Goal: Information Seeking & Learning: Find specific page/section

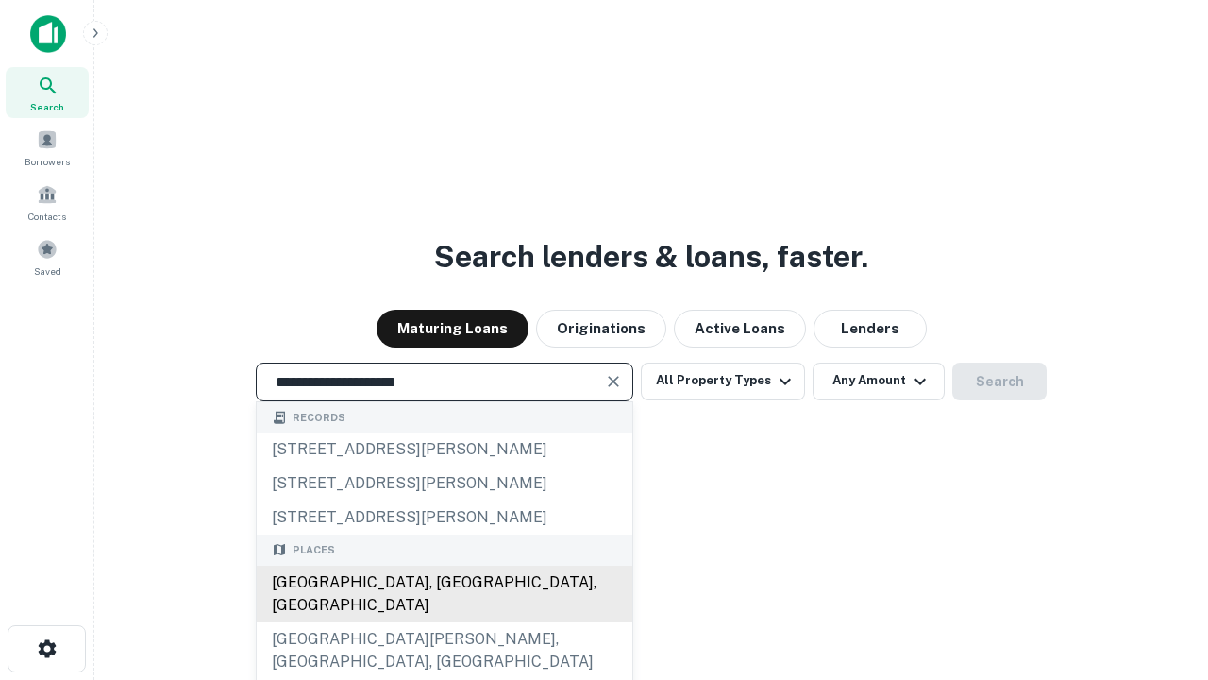
click at [444, 622] on div "Santa Monica, CA, USA" at bounding box center [445, 593] width 376 height 57
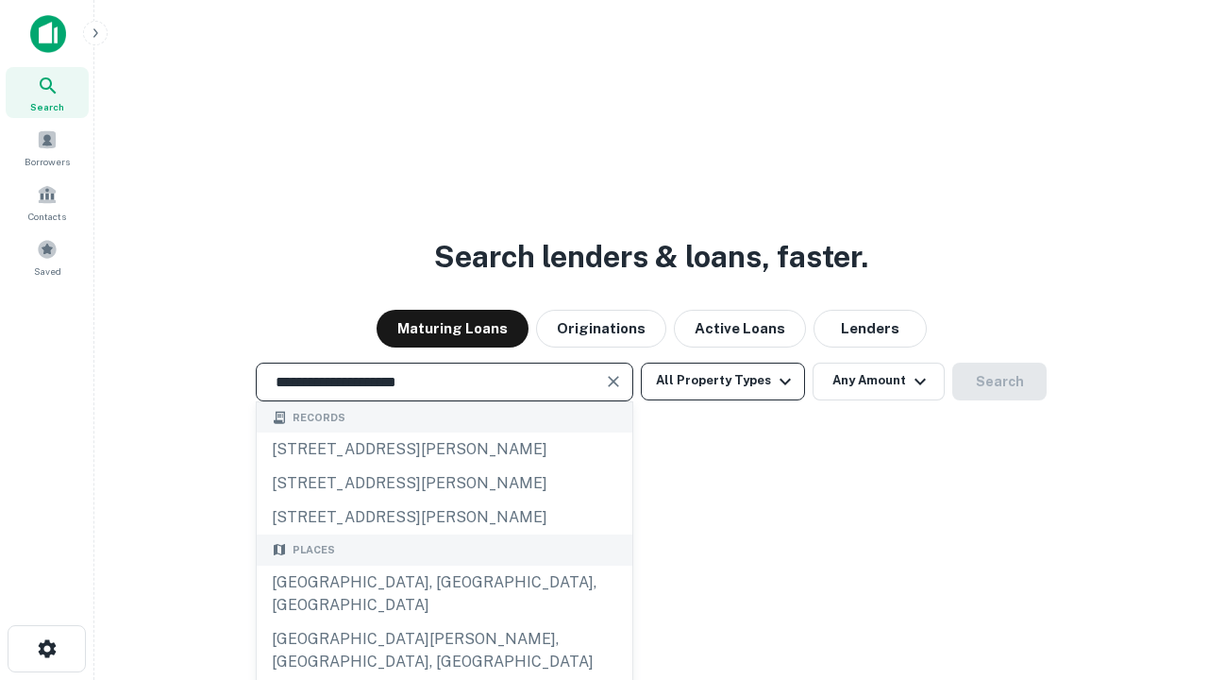
type input "**********"
click at [723, 380] on button "All Property Types" at bounding box center [723, 381] width 164 height 38
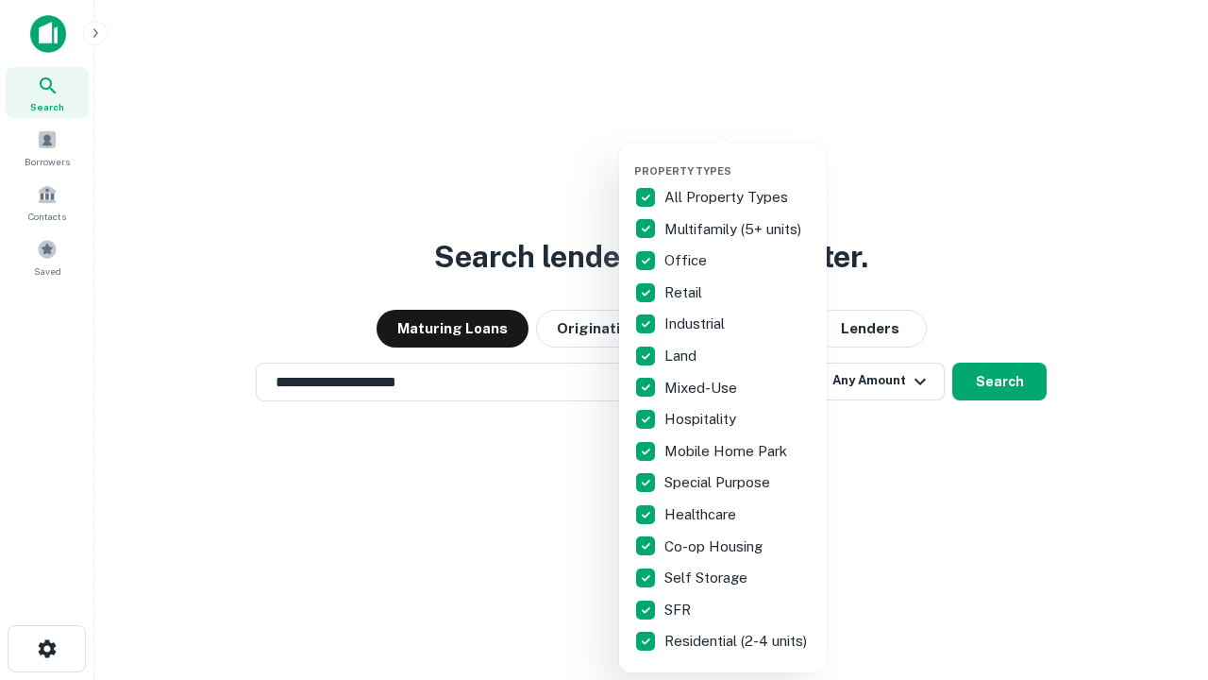
click at [738, 159] on button "button" at bounding box center [738, 159] width 208 height 1
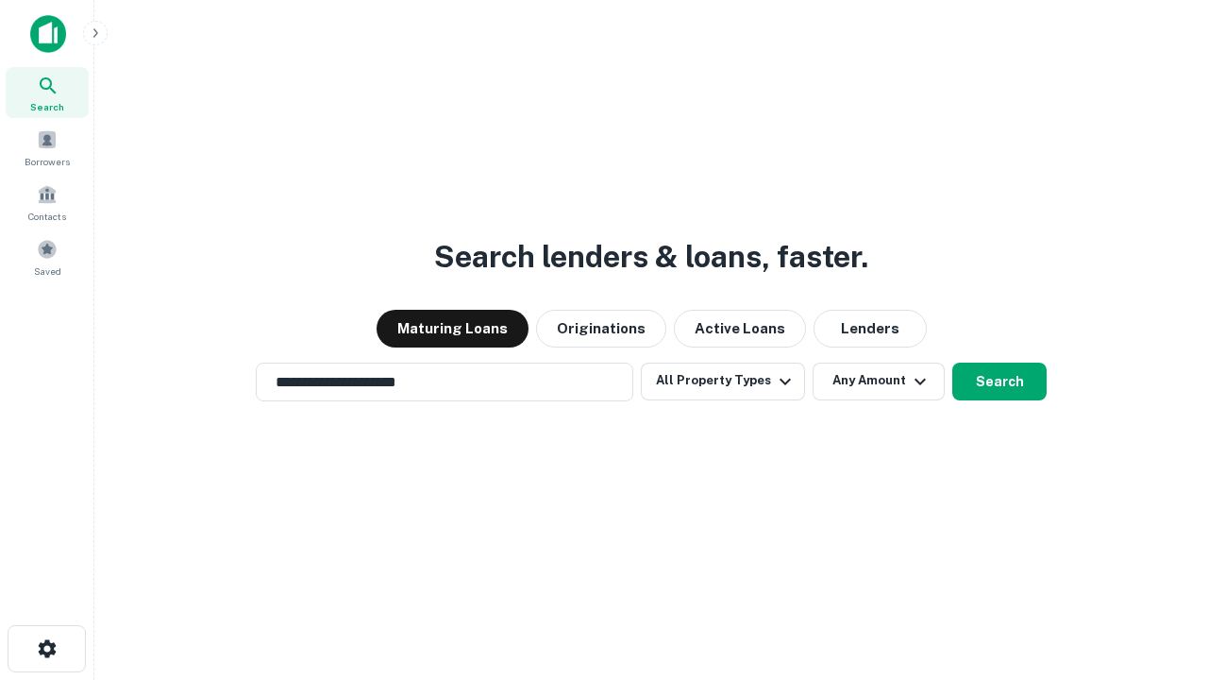
scroll to position [29, 0]
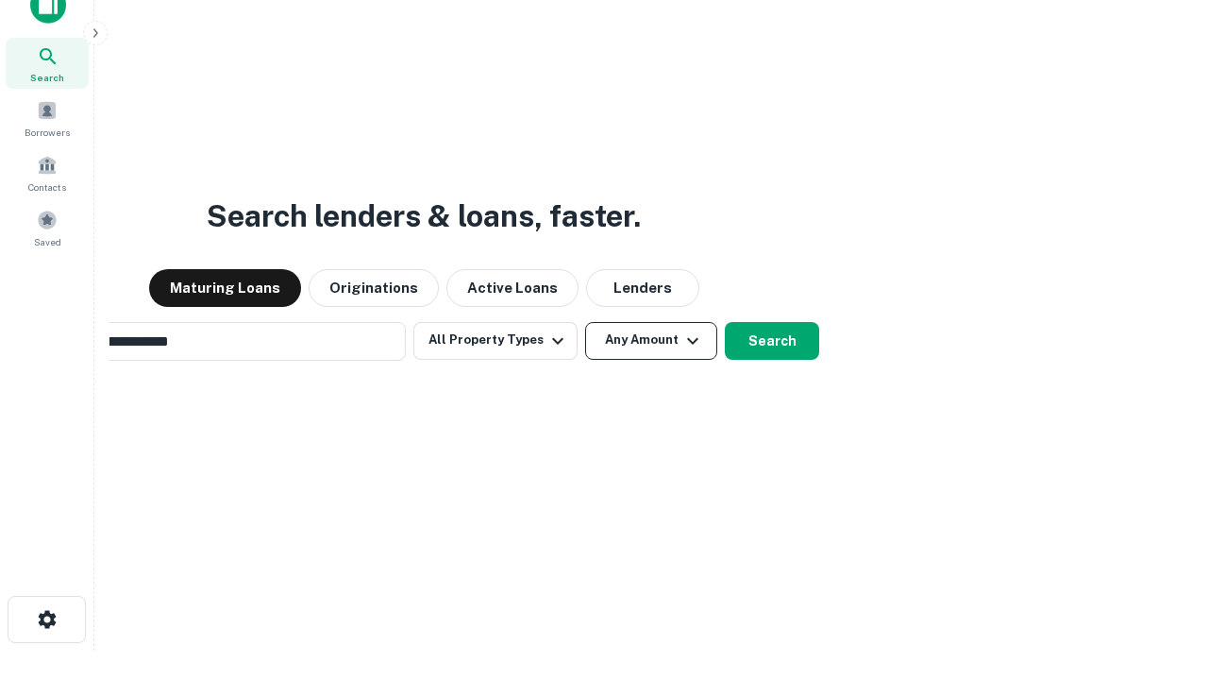
click at [585, 322] on button "Any Amount" at bounding box center [651, 341] width 132 height 38
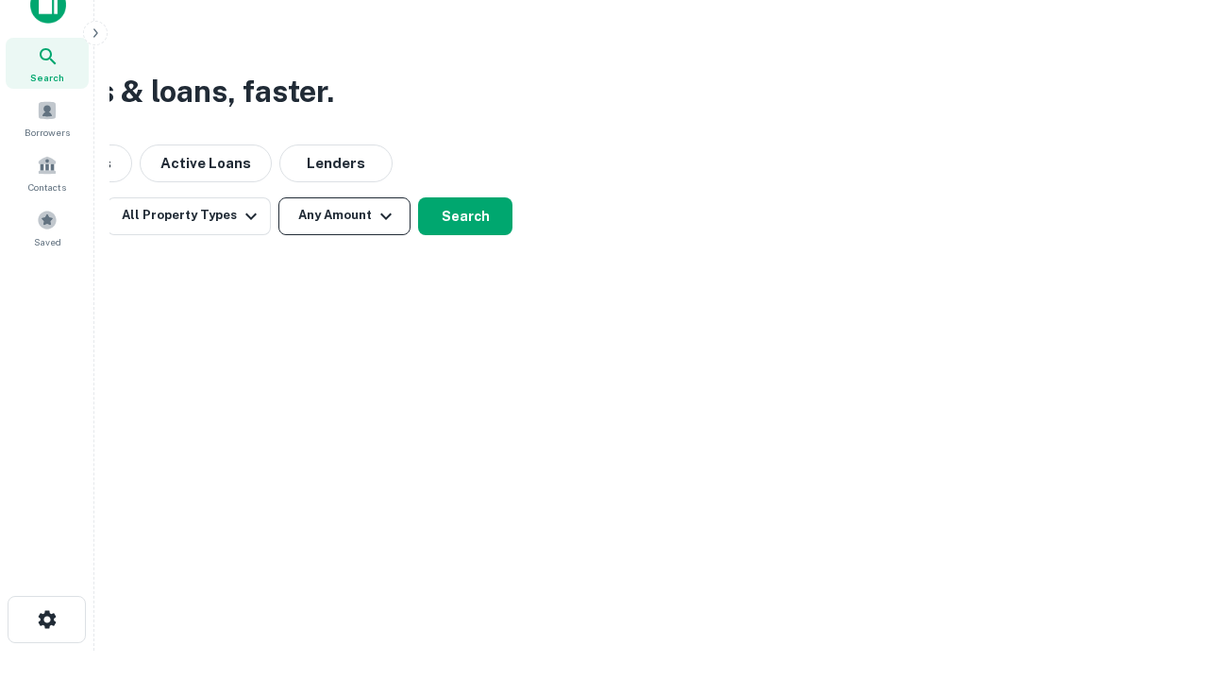
scroll to position [30, 0]
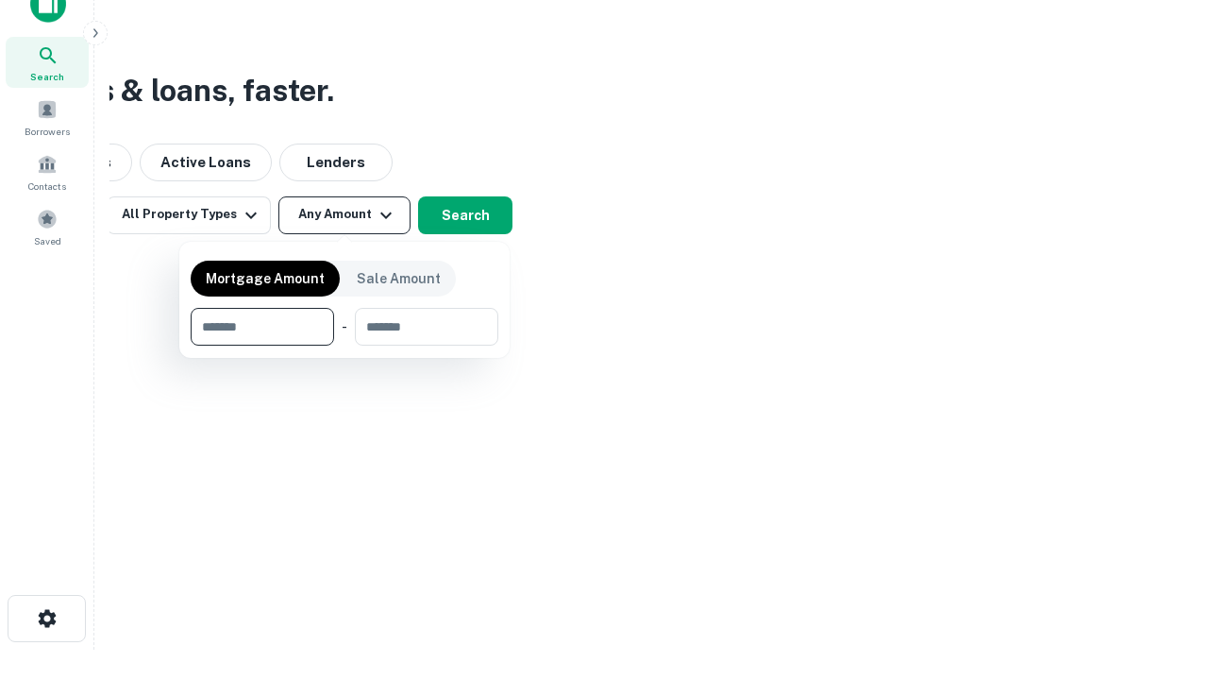
type input "*******"
click at [345, 345] on button "button" at bounding box center [345, 345] width 308 height 1
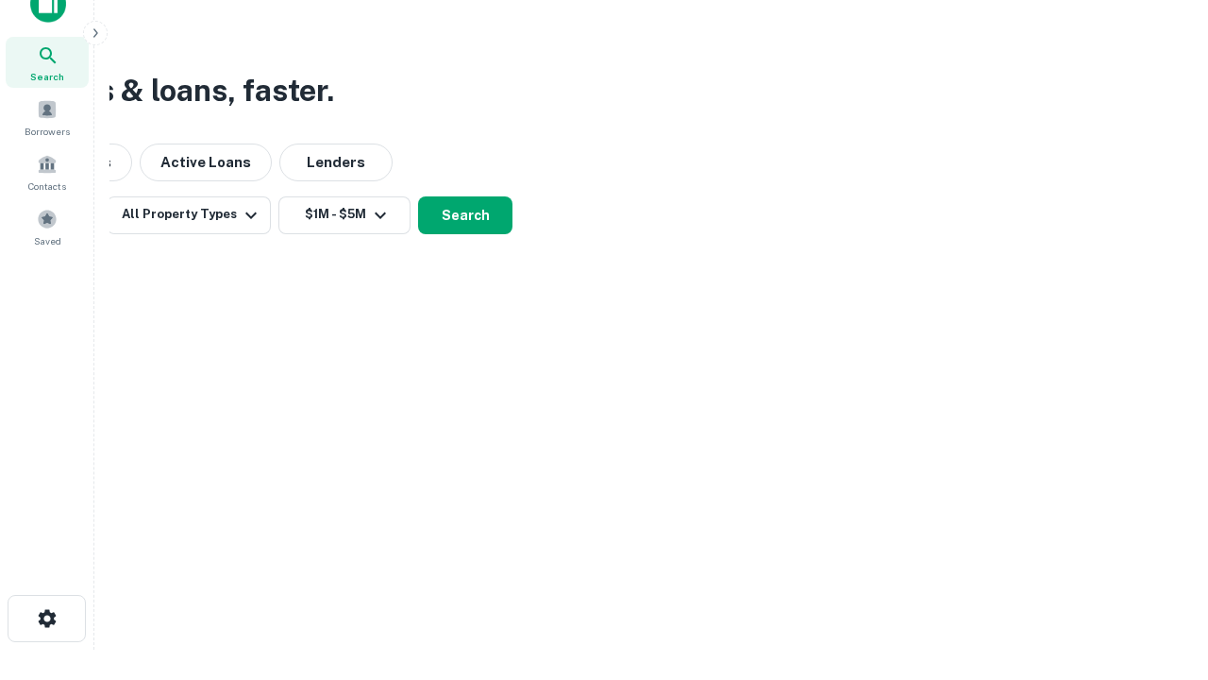
scroll to position [29, 0]
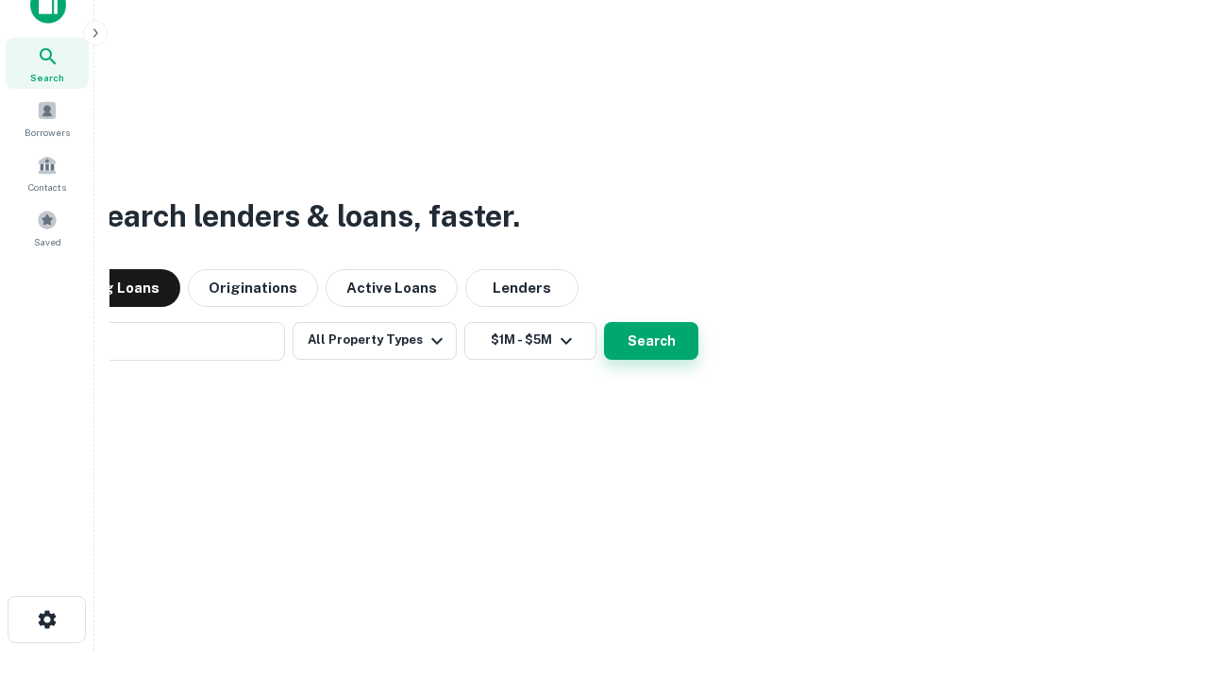
click at [604, 322] on button "Search" at bounding box center [651, 341] width 94 height 38
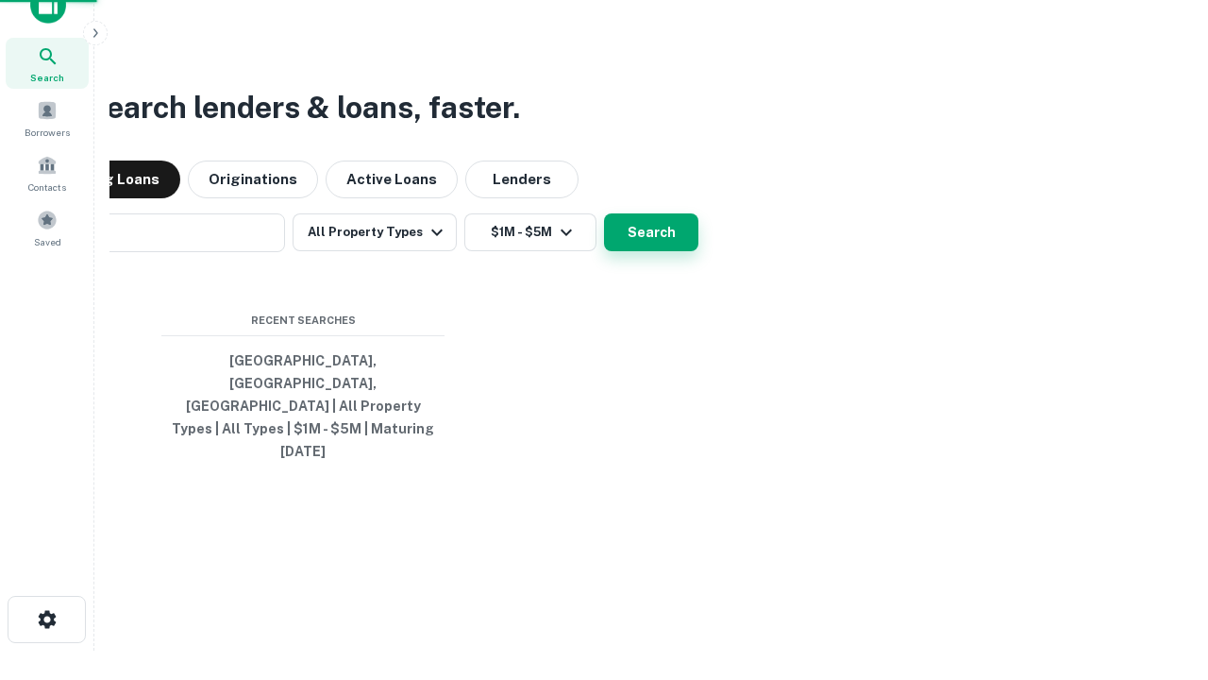
scroll to position [30, 0]
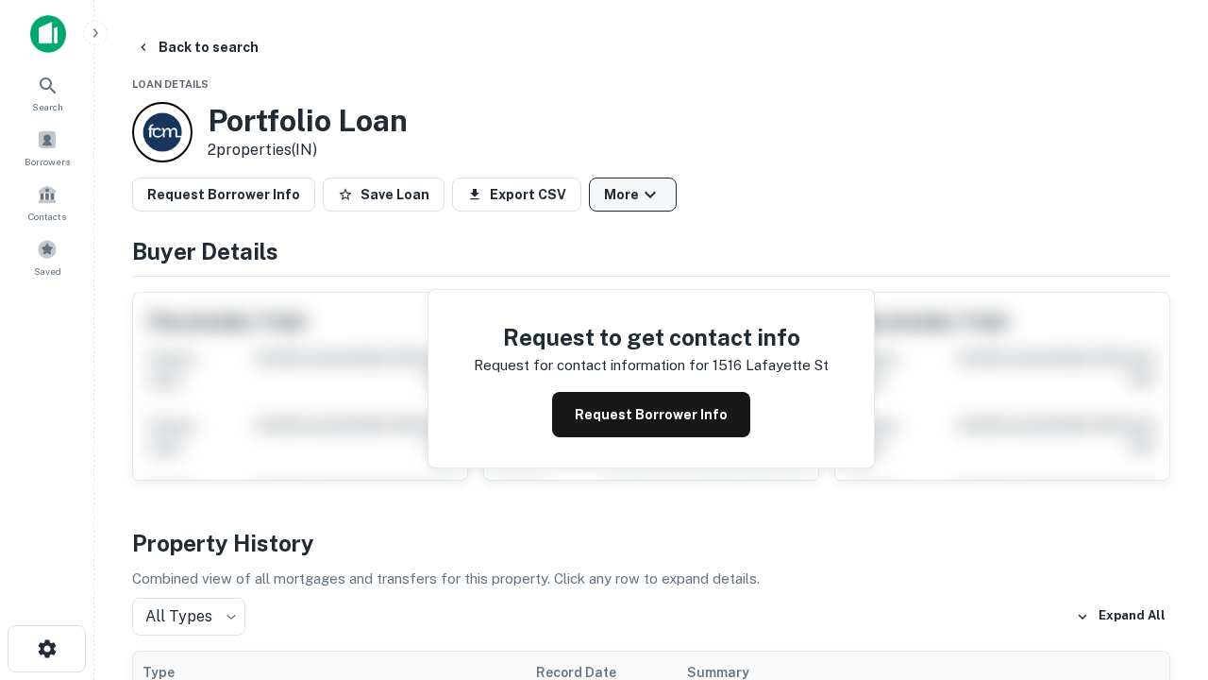
click at [632, 194] on button "More" at bounding box center [633, 194] width 88 height 34
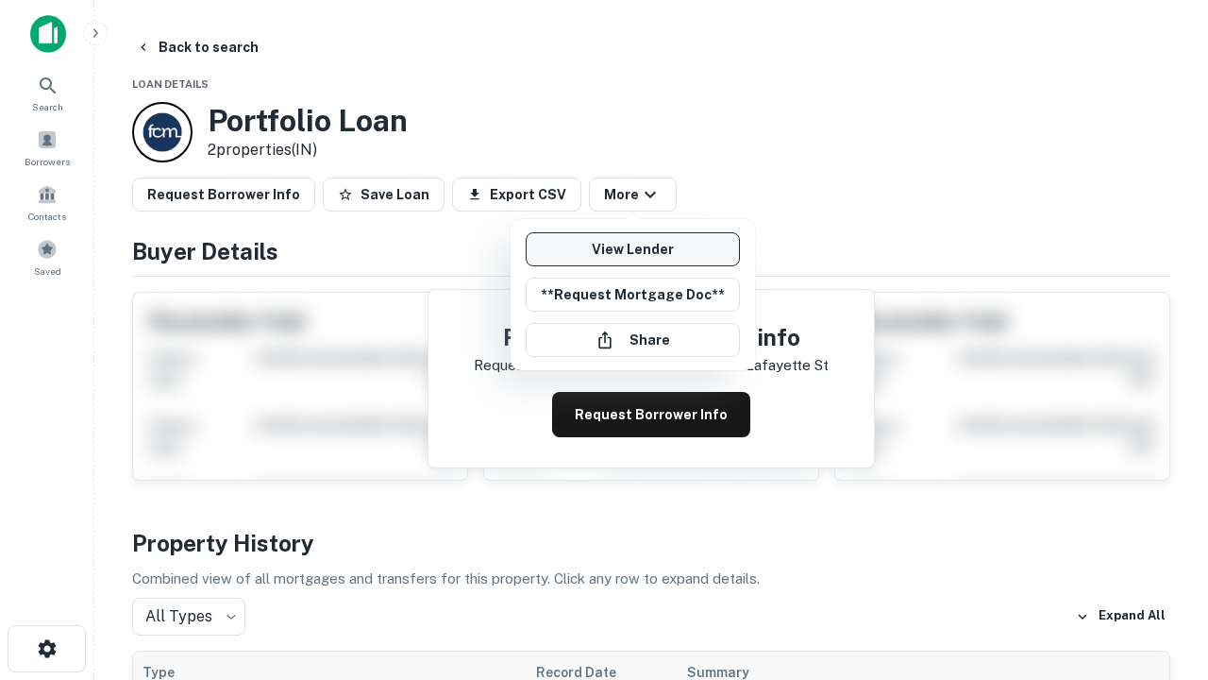
click at [632, 249] on link "View Lender" at bounding box center [633, 249] width 214 height 34
